Goal: Feedback & Contribution: Leave review/rating

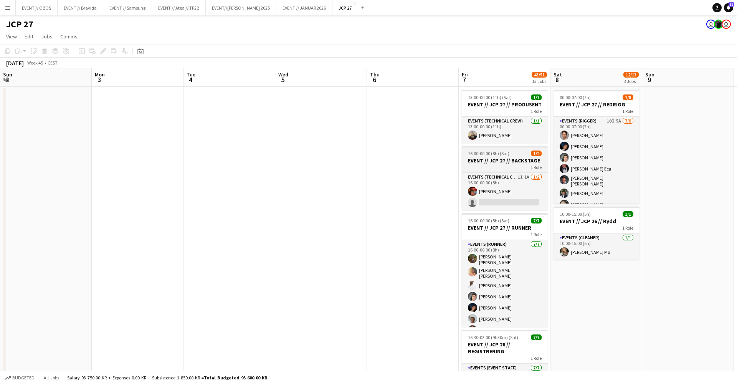
scroll to position [0, 157]
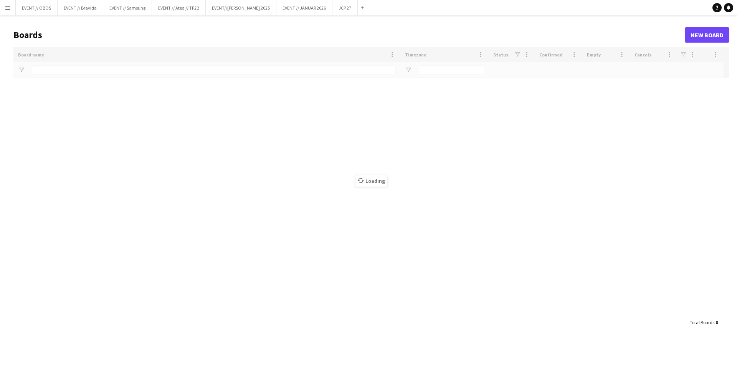
type input "*****"
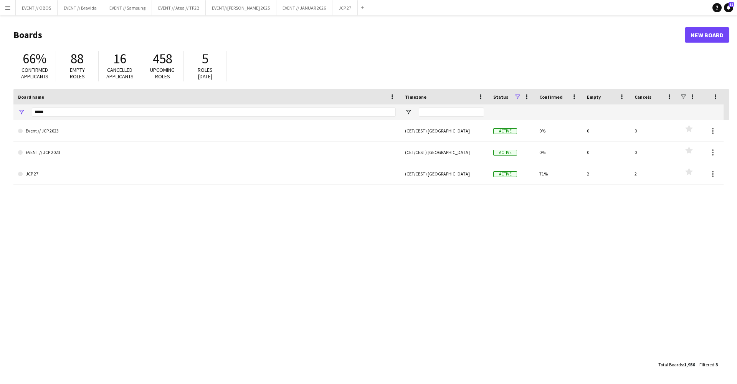
click at [8, 15] on main "Boards New Board 66% Confirmed applicants 88 Empty roles 16 Cancelled applicant…" at bounding box center [368, 199] width 737 height 368
click at [8, 13] on button "Menu" at bounding box center [7, 7] width 15 height 15
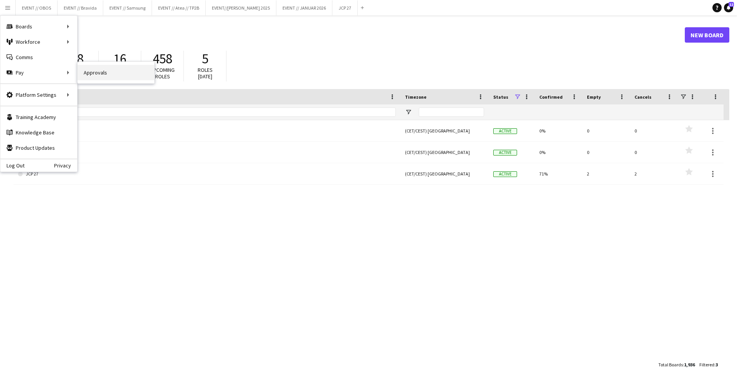
click at [89, 74] on link "Approvals" at bounding box center [116, 72] width 77 height 15
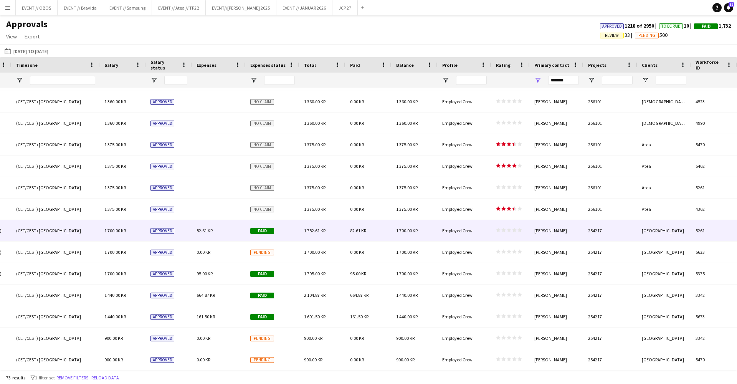
click at [331, 229] on div "1 782.61 KR" at bounding box center [323, 230] width 46 height 21
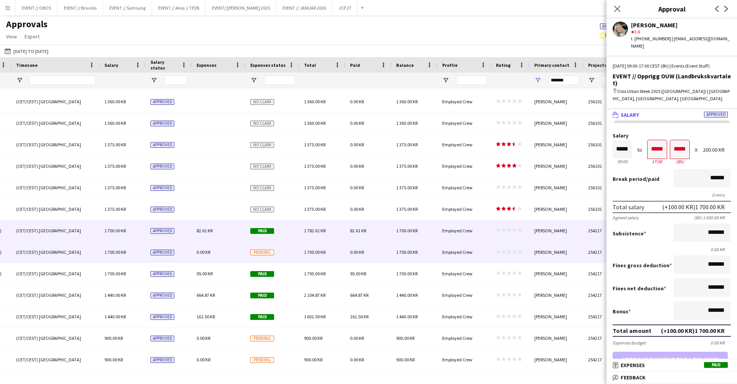
click at [339, 250] on div "1 700.00 KR" at bounding box center [323, 252] width 46 height 21
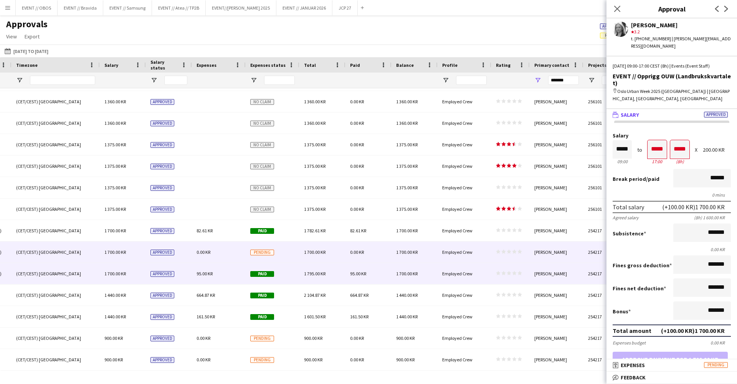
click at [342, 271] on div "1 795.00 KR" at bounding box center [323, 273] width 46 height 21
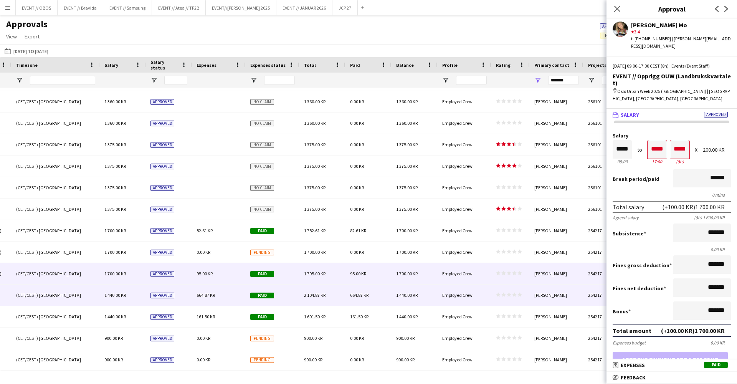
click at [344, 294] on div "2 104.87 KR" at bounding box center [323, 295] width 46 height 21
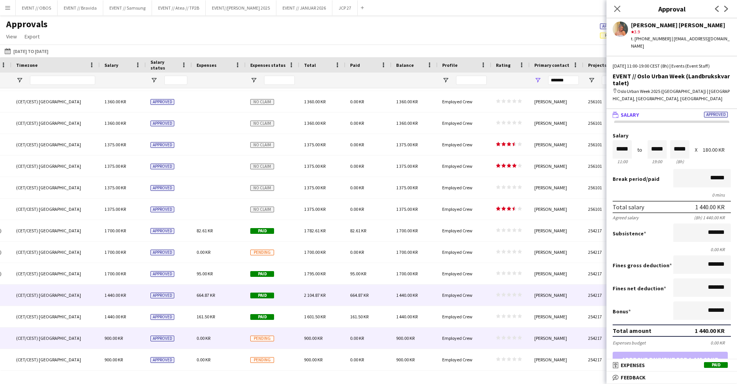
click at [348, 329] on div "0.00 KR" at bounding box center [369, 338] width 46 height 21
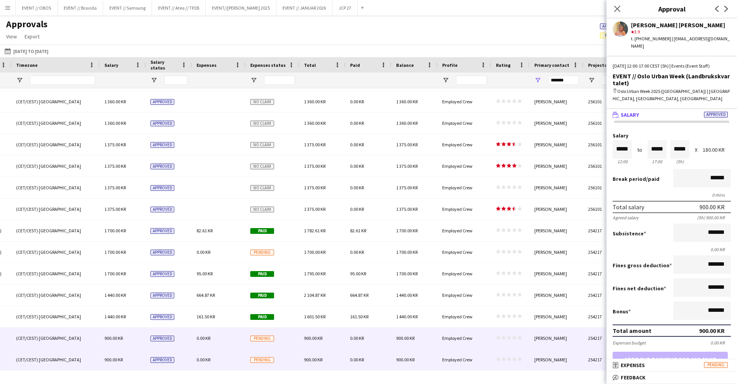
click at [353, 356] on div "0.00 KR" at bounding box center [369, 359] width 46 height 21
click at [351, 332] on div "0.00 KR" at bounding box center [369, 338] width 46 height 21
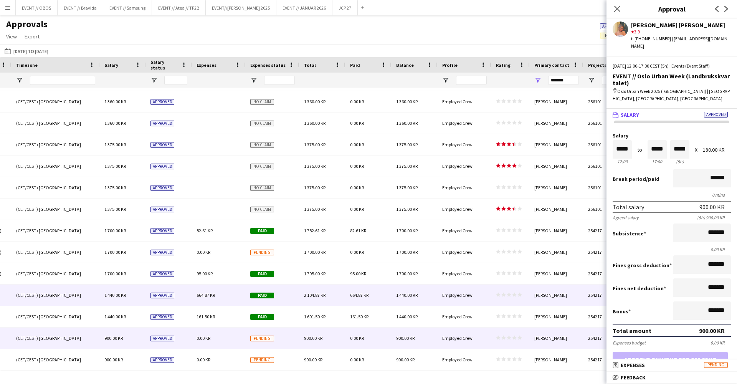
click at [353, 305] on div "664.87 KR" at bounding box center [369, 295] width 46 height 21
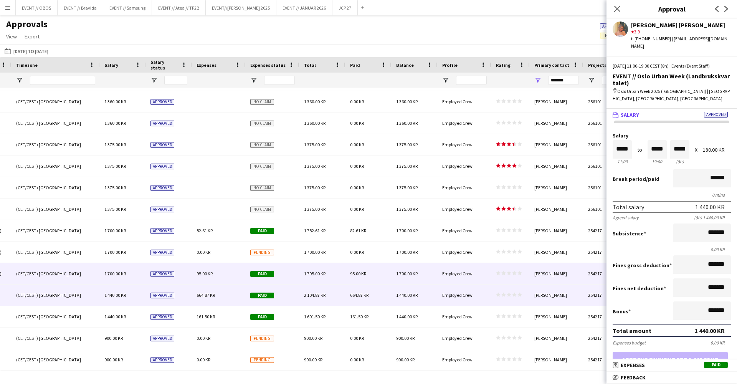
click at [352, 271] on span "95.00 KR" at bounding box center [358, 274] width 16 height 6
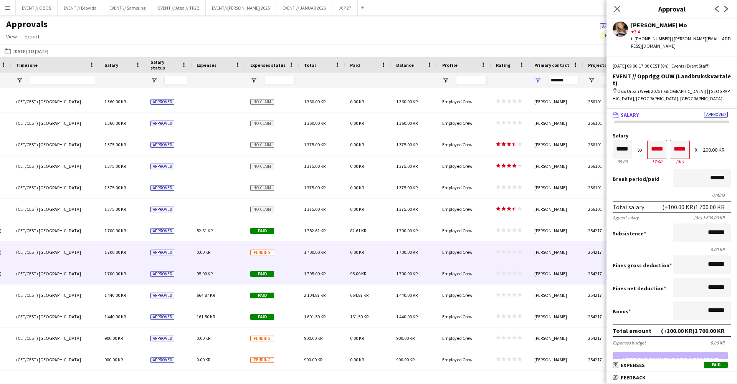
click at [354, 253] on span "0.00 KR" at bounding box center [357, 252] width 14 height 6
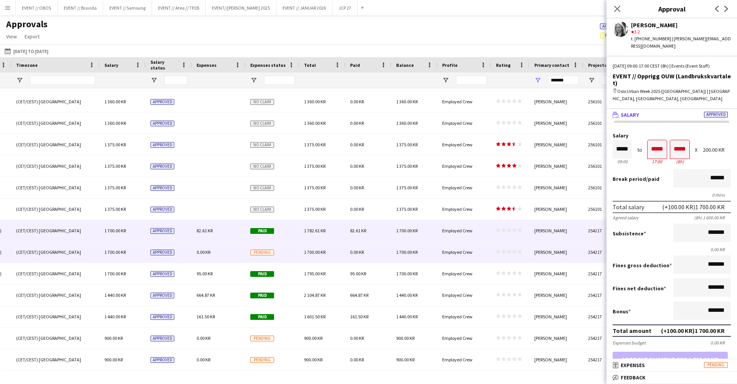
click at [349, 232] on div "82.61 KR" at bounding box center [369, 230] width 46 height 21
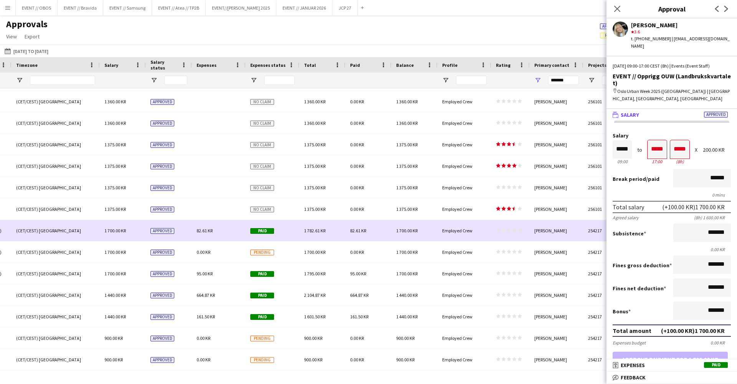
click at [349, 212] on div "0.00 KR" at bounding box center [369, 209] width 46 height 21
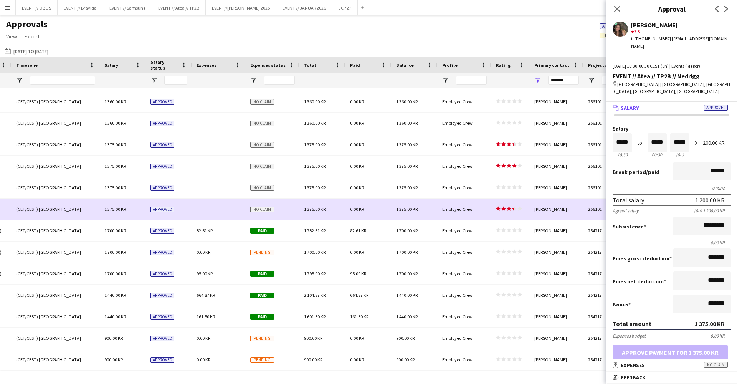
click at [348, 188] on div "0.00 KR" at bounding box center [369, 187] width 46 height 21
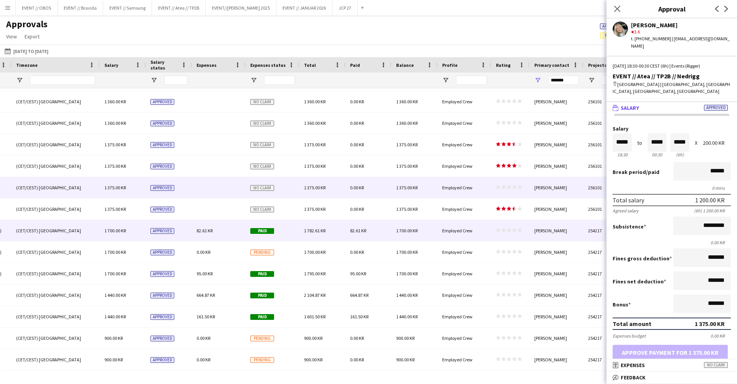
click at [418, 230] on span "1 700.00 KR" at bounding box center [407, 231] width 22 height 6
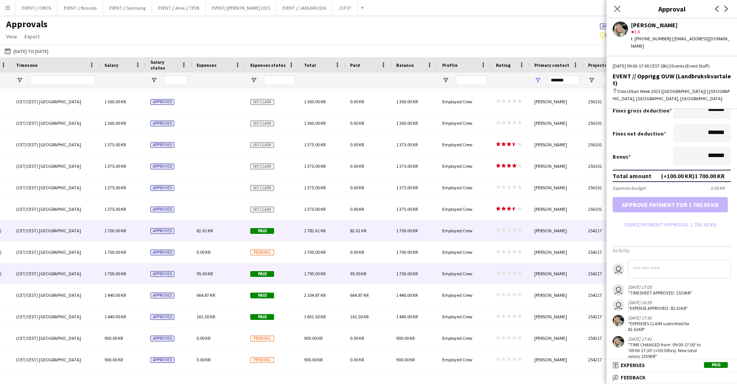
click at [490, 268] on div "Employed Crew" at bounding box center [465, 273] width 54 height 21
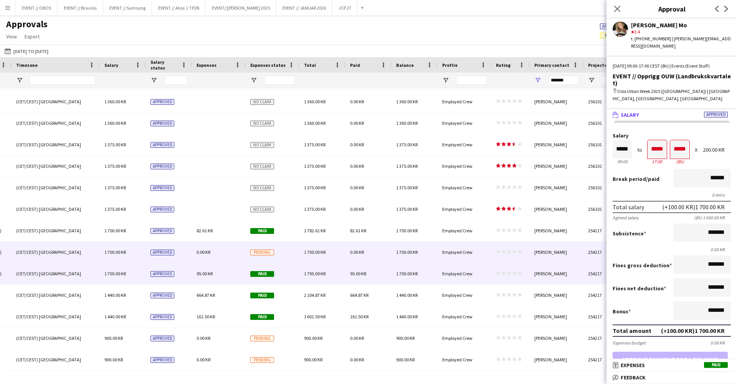
click at [487, 261] on div "Employed Crew" at bounding box center [465, 252] width 54 height 21
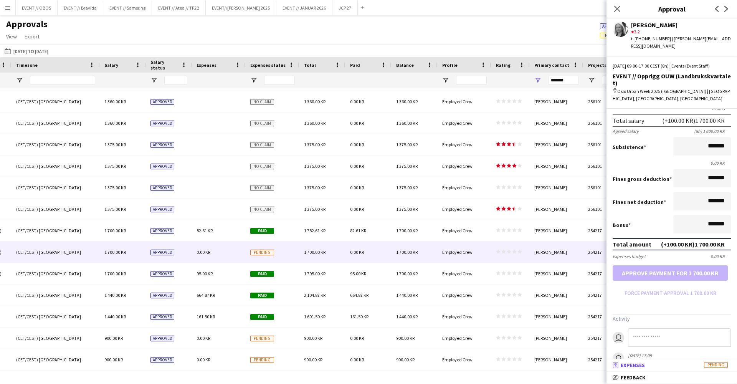
click at [666, 361] on mat-expansion-panel-header "receipt Expenses Pending" at bounding box center [672, 365] width 131 height 12
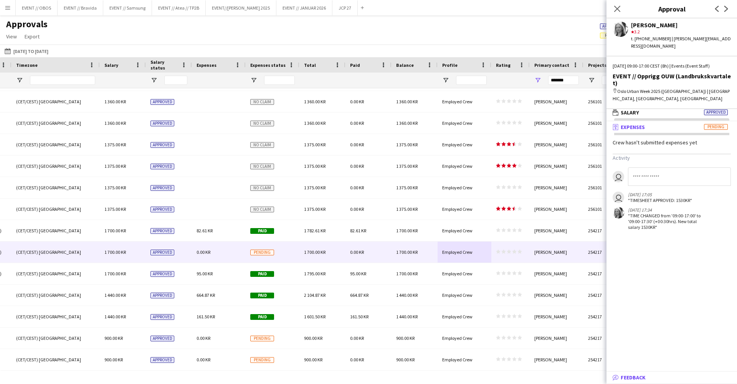
click at [680, 376] on mat-panel-title "bubble-pencil Feedback" at bounding box center [670, 377] width 127 height 7
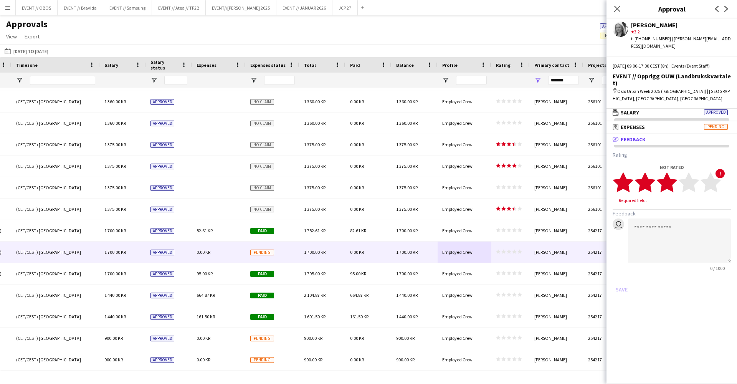
click at [673, 177] on polygon at bounding box center [667, 182] width 21 height 20
click at [623, 276] on button "Save" at bounding box center [622, 282] width 18 height 12
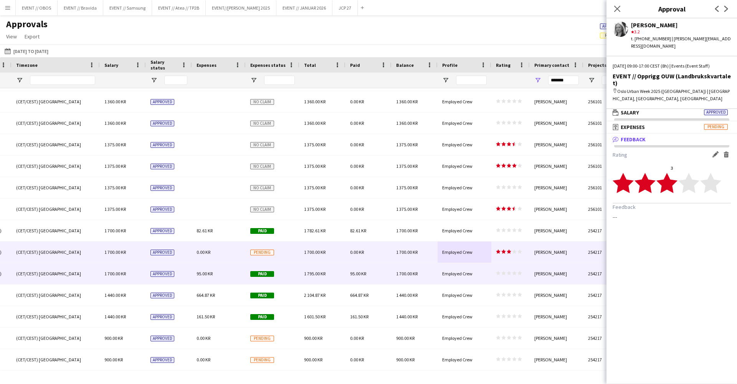
click at [459, 285] on div "Employed Crew" at bounding box center [465, 295] width 54 height 21
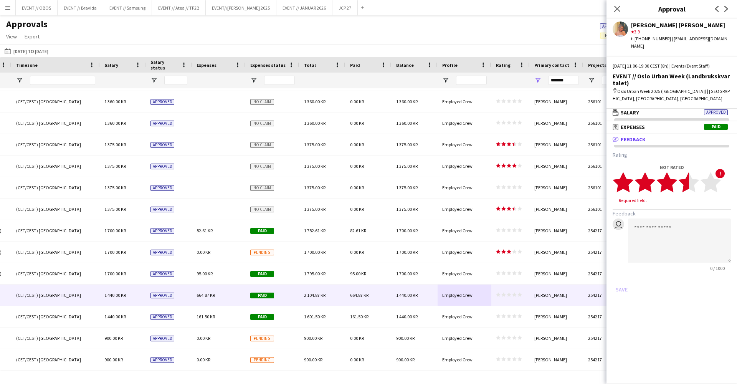
click at [683, 172] on icon "star" at bounding box center [689, 182] width 21 height 21
click at [623, 274] on div "Rating 3.5 star star star star star star star star star star Feedback user 0 / …" at bounding box center [672, 219] width 131 height 149
click at [623, 276] on button "Save" at bounding box center [622, 282] width 18 height 12
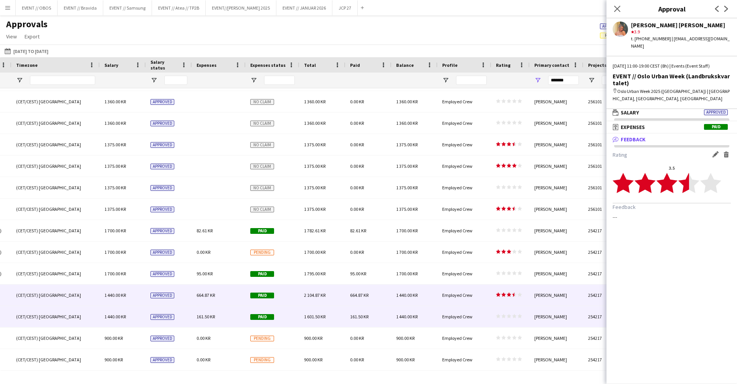
click at [507, 326] on div "star star star star star star star star star star" at bounding box center [511, 316] width 38 height 21
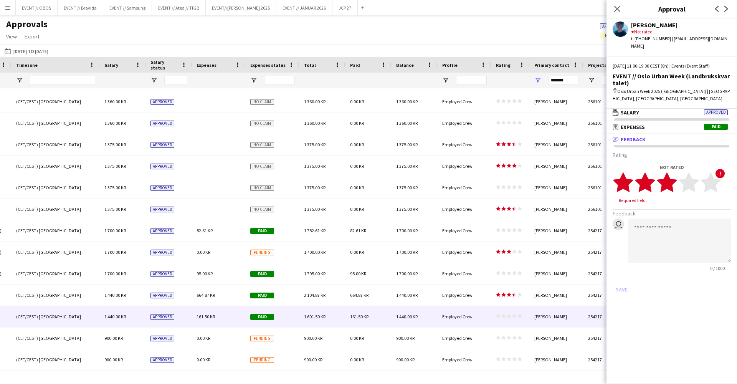
click at [669, 172] on polygon at bounding box center [667, 182] width 21 height 20
click at [670, 227] on textarea at bounding box center [679, 233] width 103 height 44
type textarea "*"
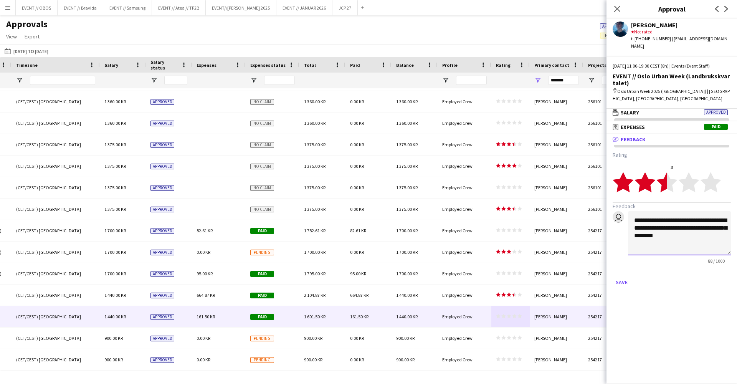
type textarea "**********"
click at [661, 172] on polygon at bounding box center [667, 182] width 21 height 20
click at [697, 225] on textarea "**********" at bounding box center [679, 233] width 103 height 44
click at [620, 276] on button "Save" at bounding box center [622, 282] width 18 height 12
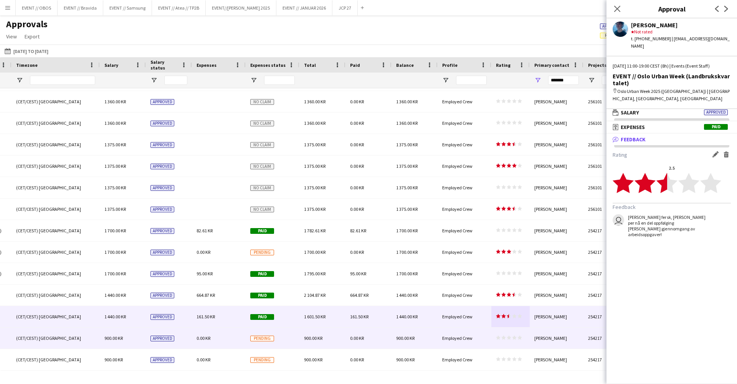
click at [417, 339] on div "900.00 KR" at bounding box center [415, 338] width 46 height 21
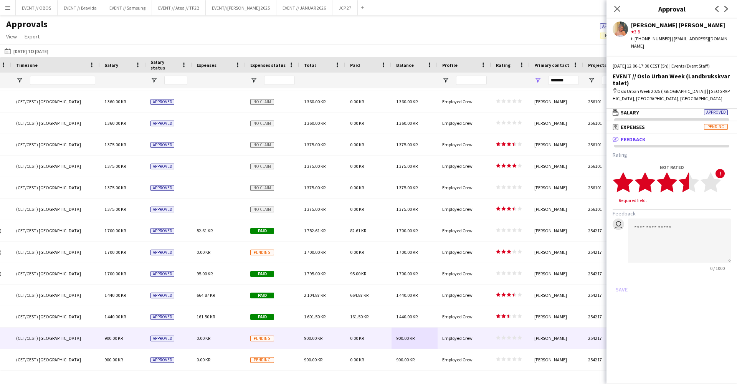
click at [687, 175] on icon "star" at bounding box center [689, 182] width 21 height 21
click at [671, 222] on textarea at bounding box center [679, 233] width 103 height 44
type textarea "*"
drag, startPoint x: 704, startPoint y: 225, endPoint x: 608, endPoint y: 205, distance: 97.7
click at [608, 205] on app-approvals-popin-feedback-tab "**********" at bounding box center [672, 219] width 131 height 137
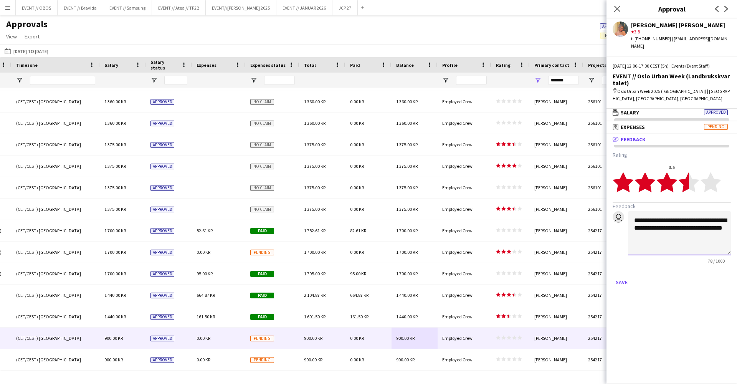
click at [705, 211] on textarea "**********" at bounding box center [679, 233] width 103 height 44
click at [634, 223] on textarea "**********" at bounding box center [679, 233] width 103 height 44
click at [671, 214] on textarea "**********" at bounding box center [679, 233] width 103 height 44
click at [679, 221] on textarea "**********" at bounding box center [679, 233] width 103 height 44
type textarea "**********"
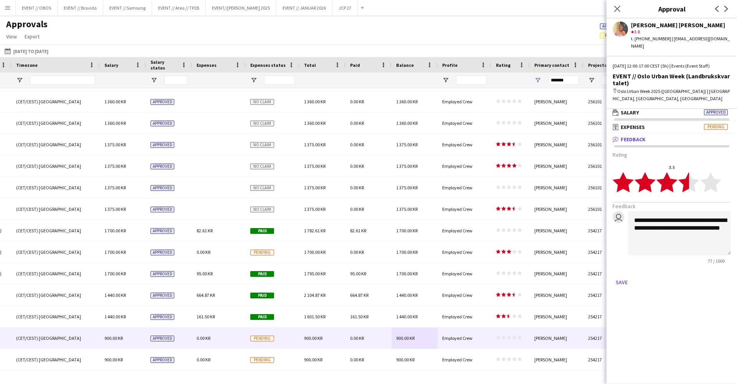
click at [662, 258] on div "77 / 1000" at bounding box center [679, 261] width 103 height 6
click at [693, 172] on polygon at bounding box center [689, 182] width 21 height 20
click at [629, 260] on form "**********" at bounding box center [672, 219] width 118 height 137
click at [629, 276] on button "Save" at bounding box center [622, 282] width 18 height 12
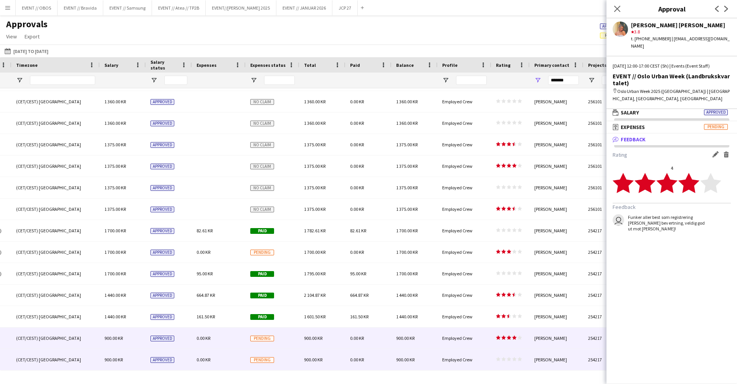
click at [507, 361] on icon "star" at bounding box center [509, 359] width 5 height 5
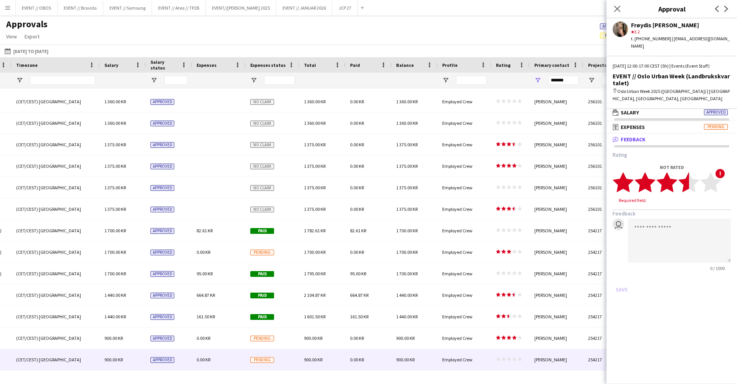
click at [686, 172] on polygon at bounding box center [689, 182] width 21 height 20
click at [626, 276] on button "Save" at bounding box center [622, 282] width 18 height 12
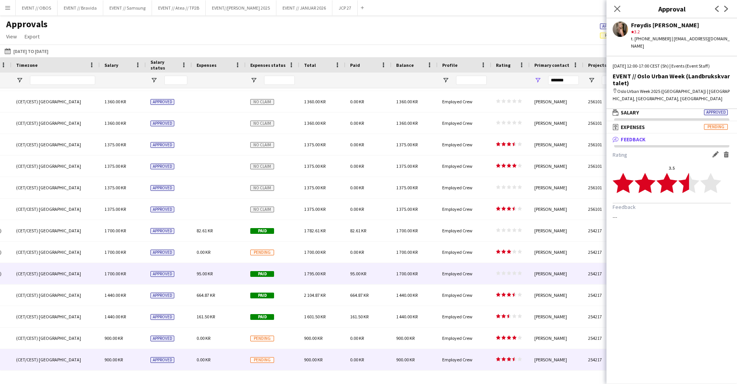
click at [508, 278] on div "star star star star star star star star star star" at bounding box center [511, 273] width 38 height 21
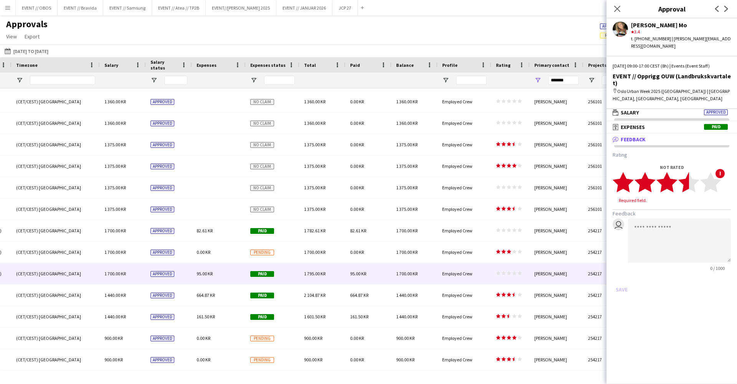
click at [679, 172] on icon "star" at bounding box center [689, 182] width 21 height 21
click at [680, 211] on textarea at bounding box center [679, 233] width 103 height 44
type textarea "*"
type textarea "**********"
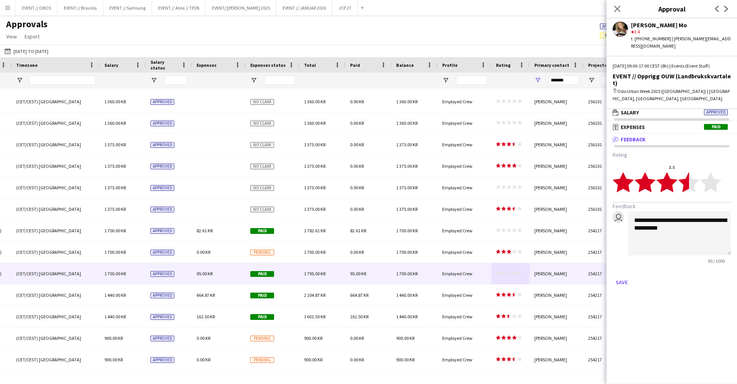
click at [617, 276] on div "**********" at bounding box center [672, 219] width 131 height 149
click at [621, 276] on button "Save" at bounding box center [622, 282] width 18 height 12
